Goal: Information Seeking & Learning: Learn about a topic

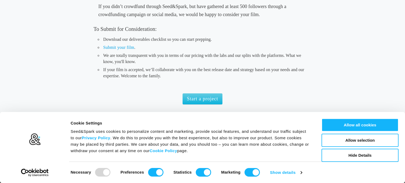
scroll to position [511, 0]
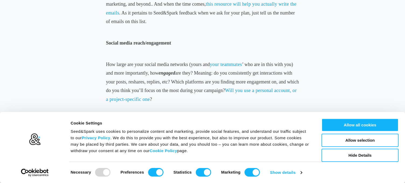
scroll to position [619, 0]
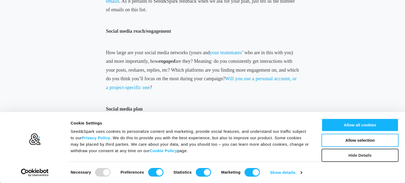
click at [368, 162] on button "Hide Details" at bounding box center [359, 155] width 77 height 13
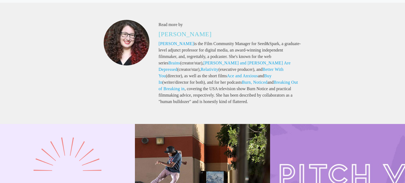
scroll to position [1399, 0]
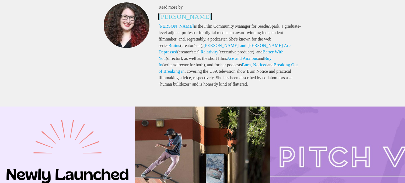
click at [181, 17] on link "[PERSON_NAME]" at bounding box center [184, 16] width 53 height 7
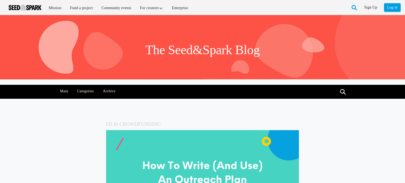
scroll to position [1399, 0]
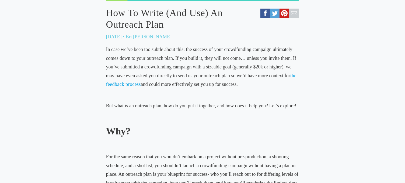
scroll to position [215, 0]
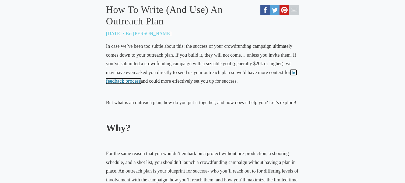
click at [113, 82] on span "the feedback process" at bounding box center [201, 77] width 190 height 14
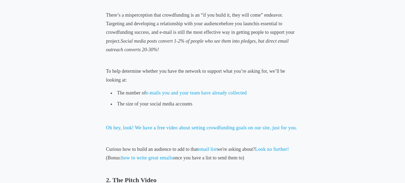
scroll to position [323, 0]
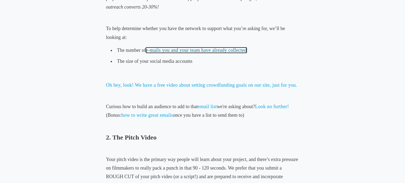
click at [230, 49] on link "e-mails you and your team have already collected" at bounding box center [196, 50] width 101 height 5
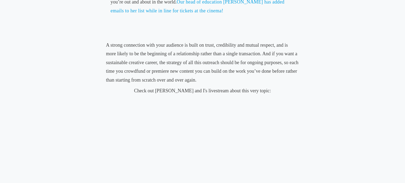
scroll to position [995, 0]
